Goal: Transaction & Acquisition: Purchase product/service

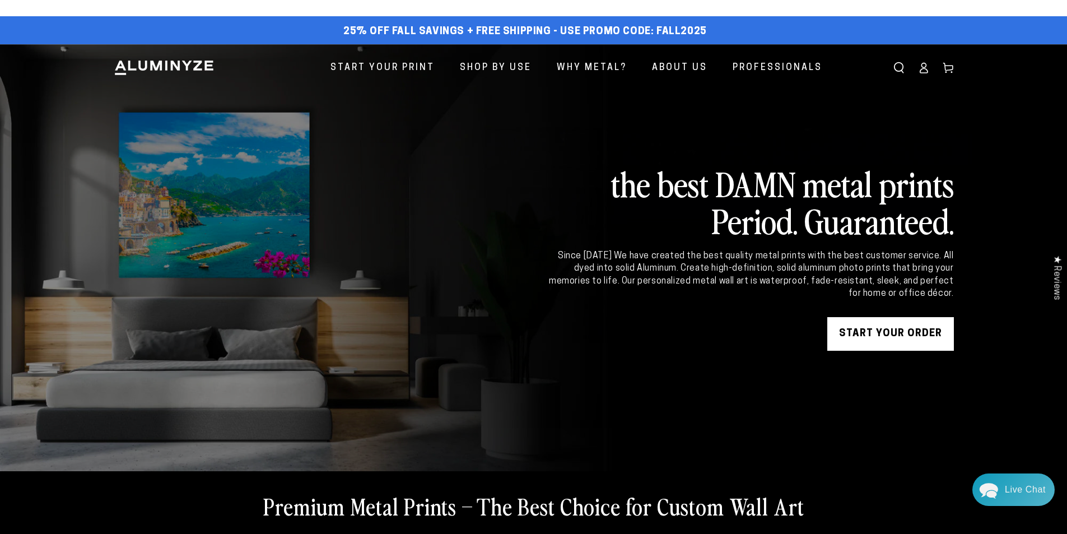
click at [876, 338] on link "START YOUR Order" at bounding box center [890, 334] width 127 height 34
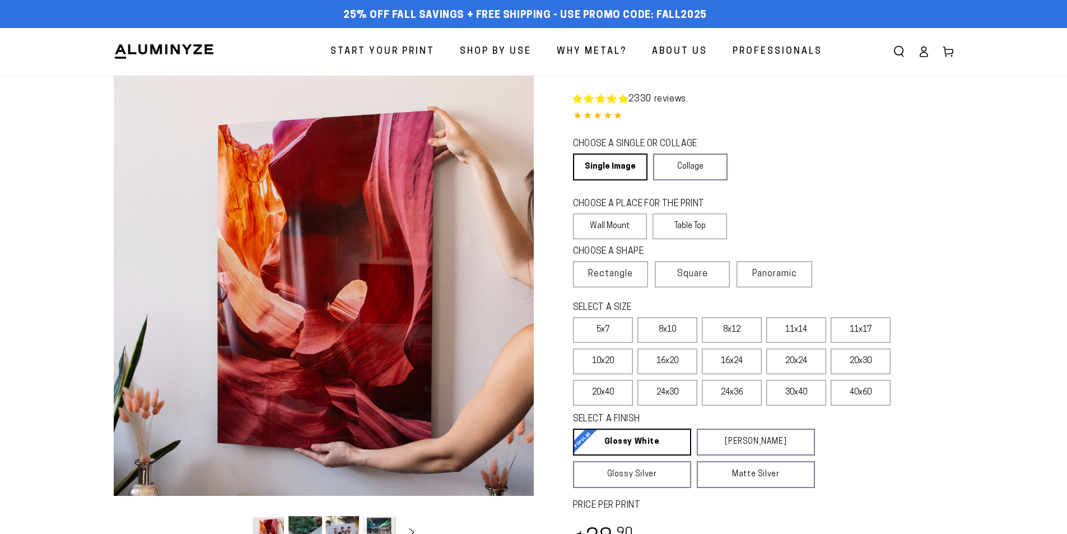
select select "**********"
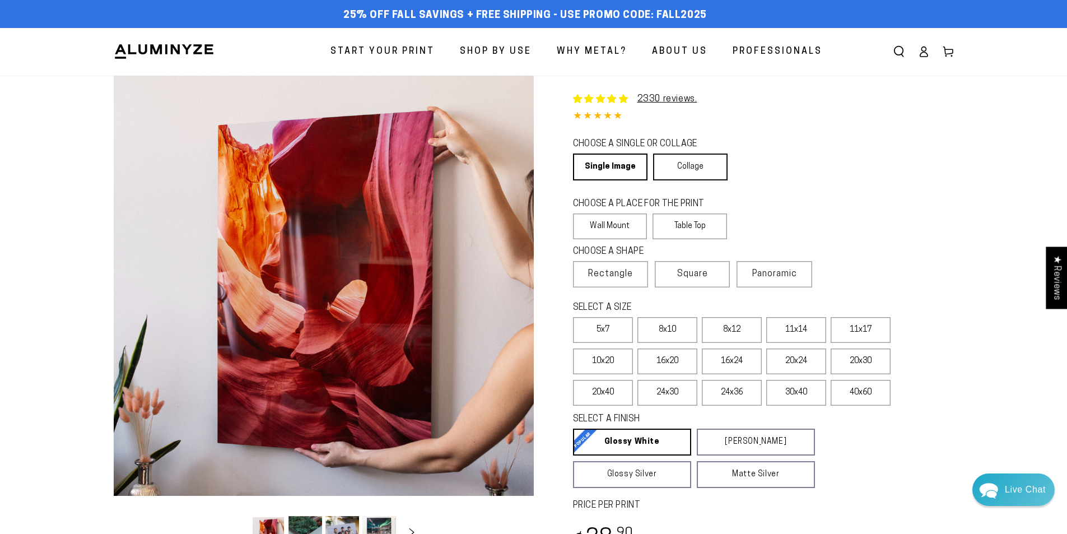
click at [688, 162] on link "Collage" at bounding box center [690, 167] width 75 height 27
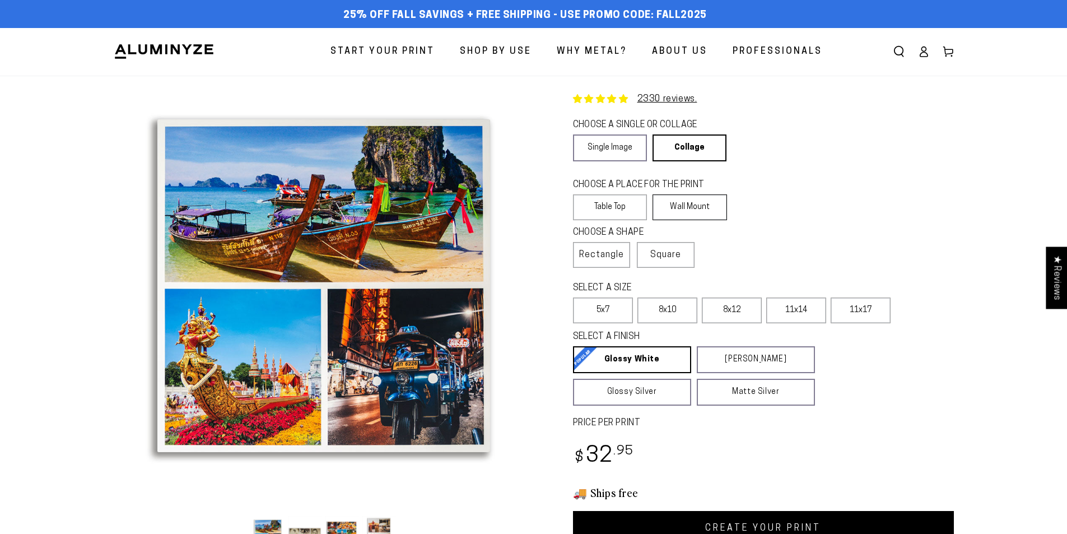
click at [694, 211] on label "Wall Mount" at bounding box center [690, 207] width 75 height 26
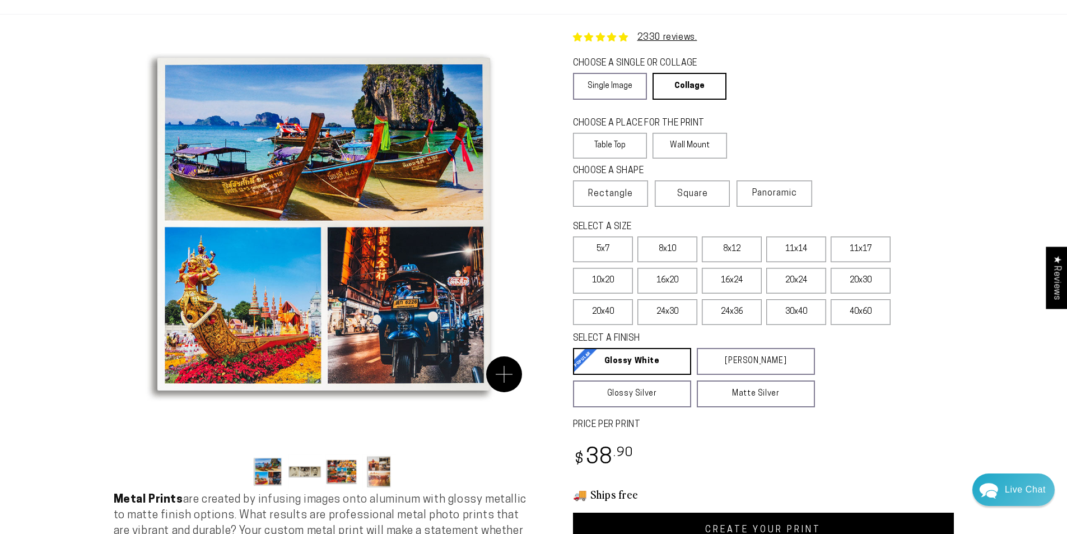
scroll to position [168, 0]
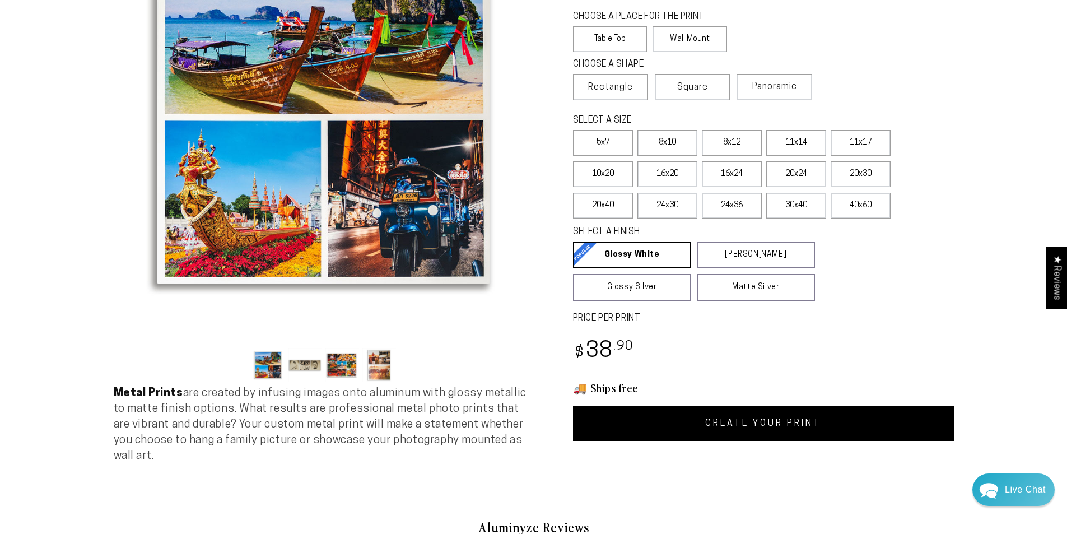
click at [303, 365] on button "Load image 2 in gallery view" at bounding box center [306, 365] width 34 height 34
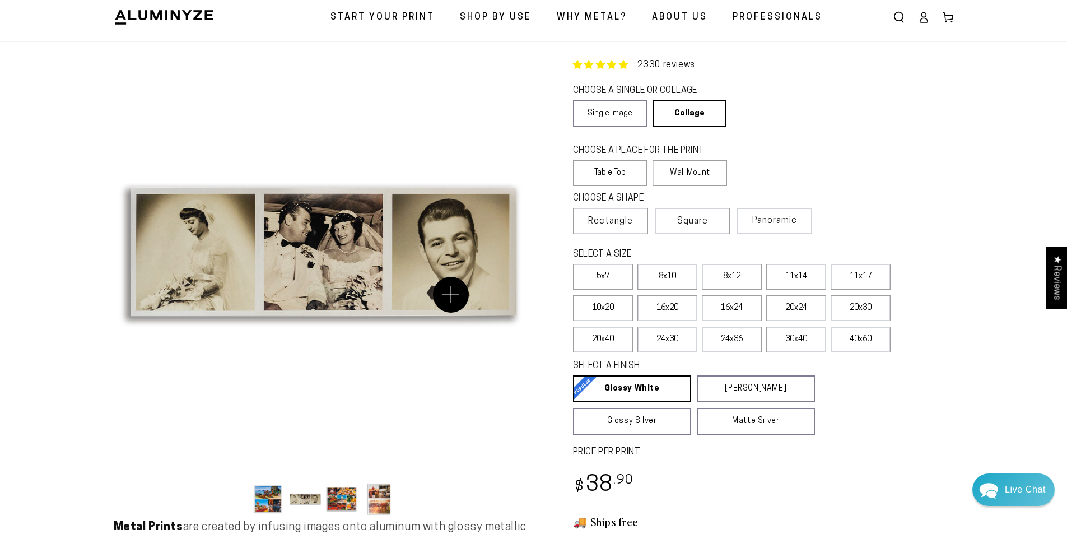
scroll to position [0, 0]
